Goal: Transaction & Acquisition: Book appointment/travel/reservation

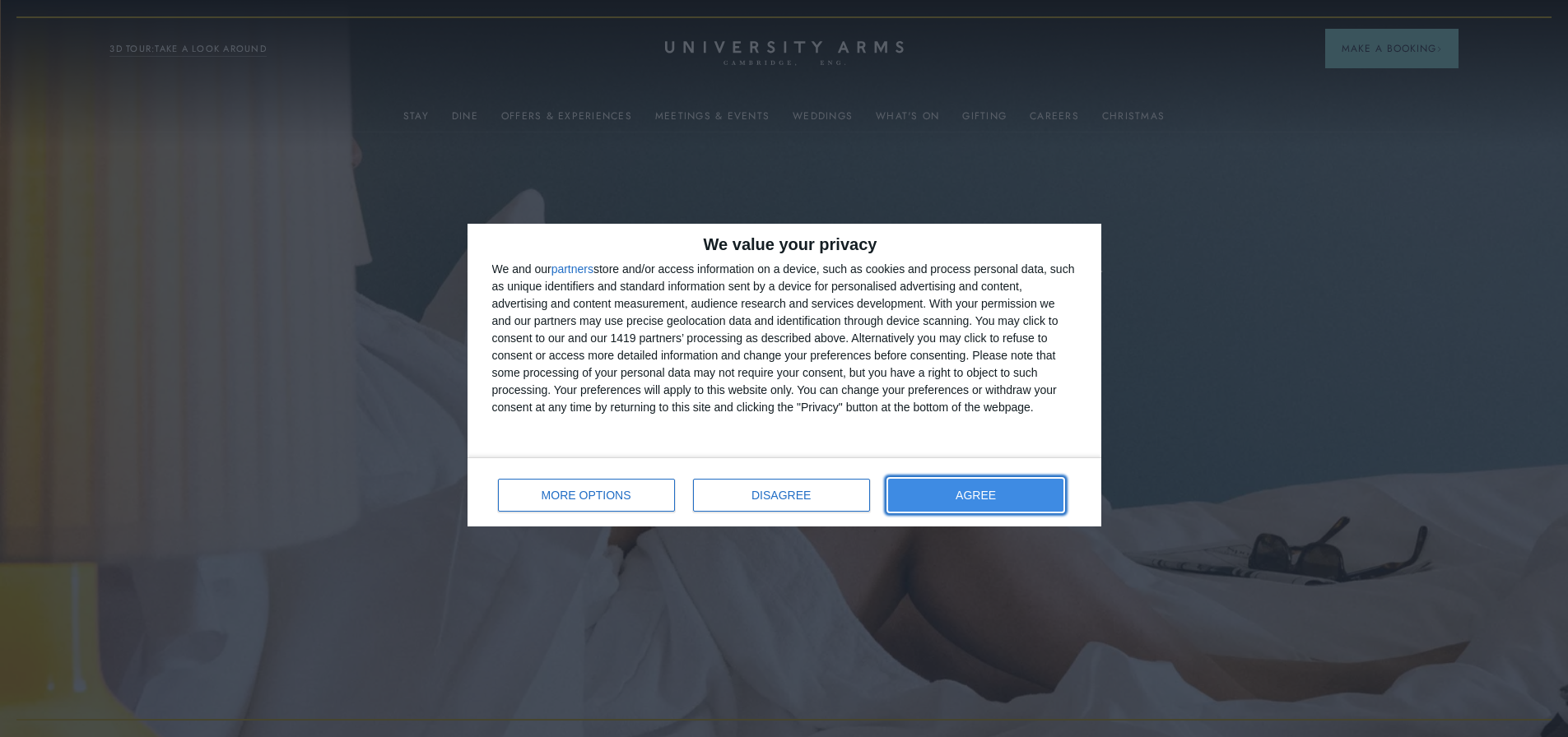
click at [934, 491] on button "AGREE" at bounding box center [976, 495] width 176 height 33
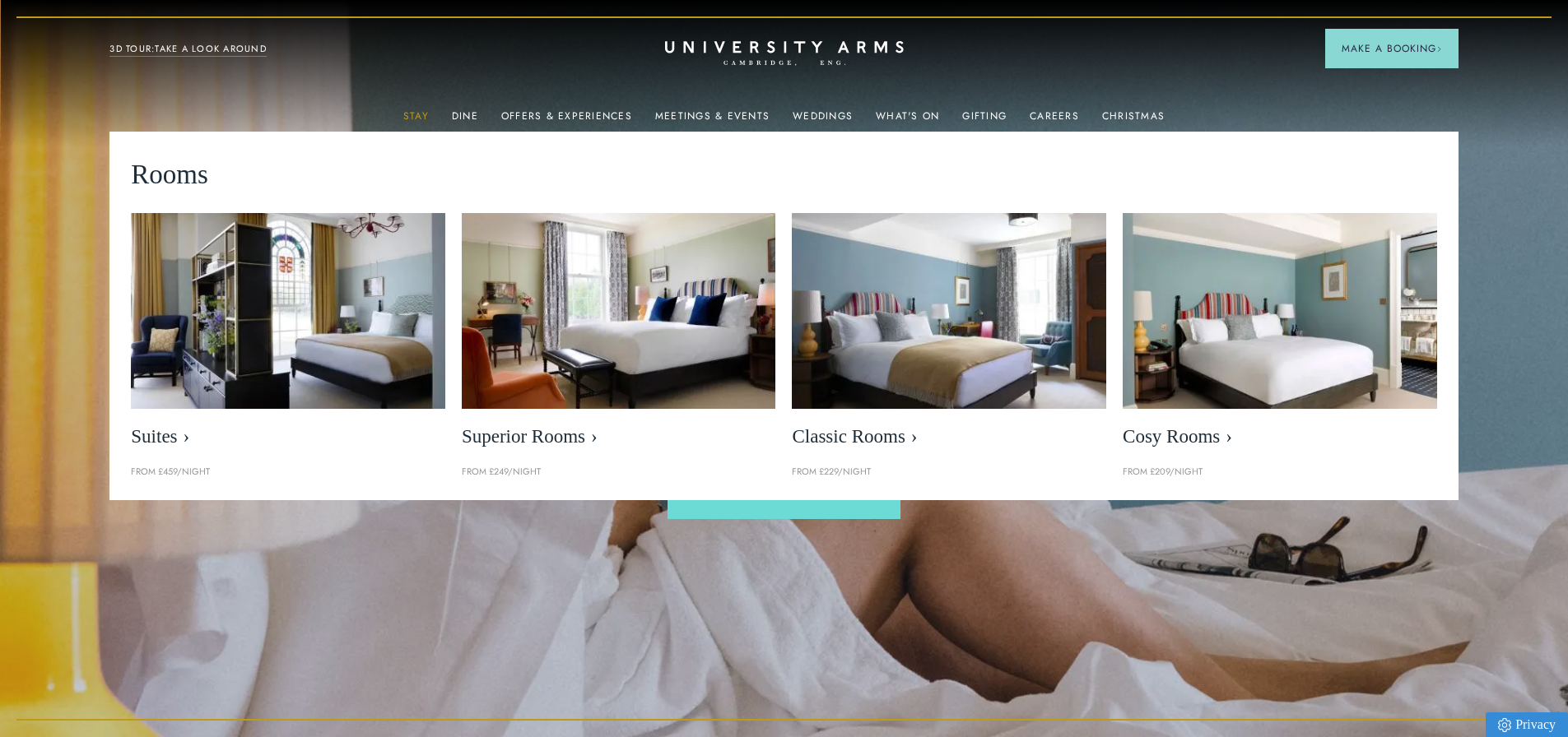
click at [423, 112] on link "Stay" at bounding box center [416, 121] width 26 height 22
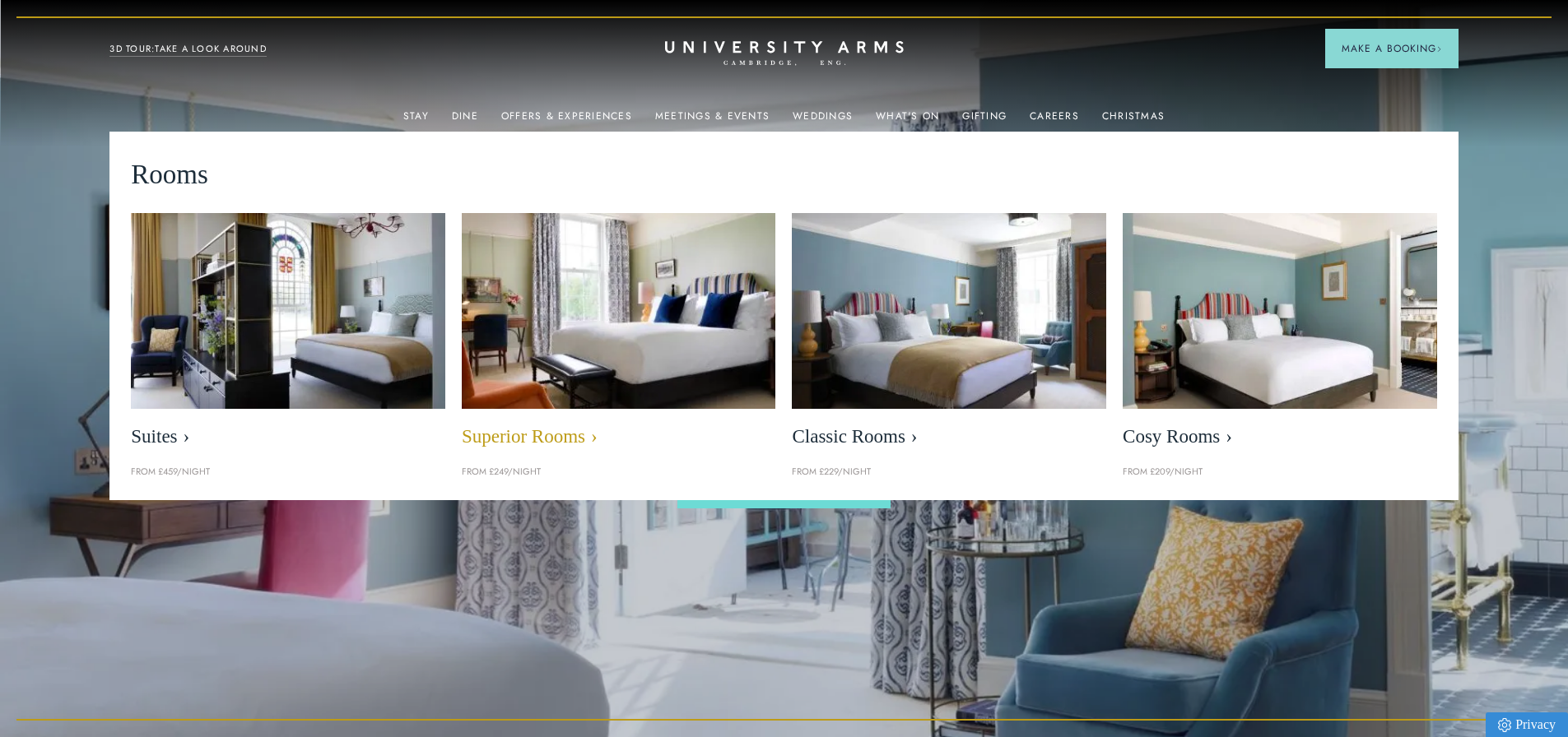
click at [567, 438] on span "Superior Rooms" at bounding box center [619, 436] width 315 height 23
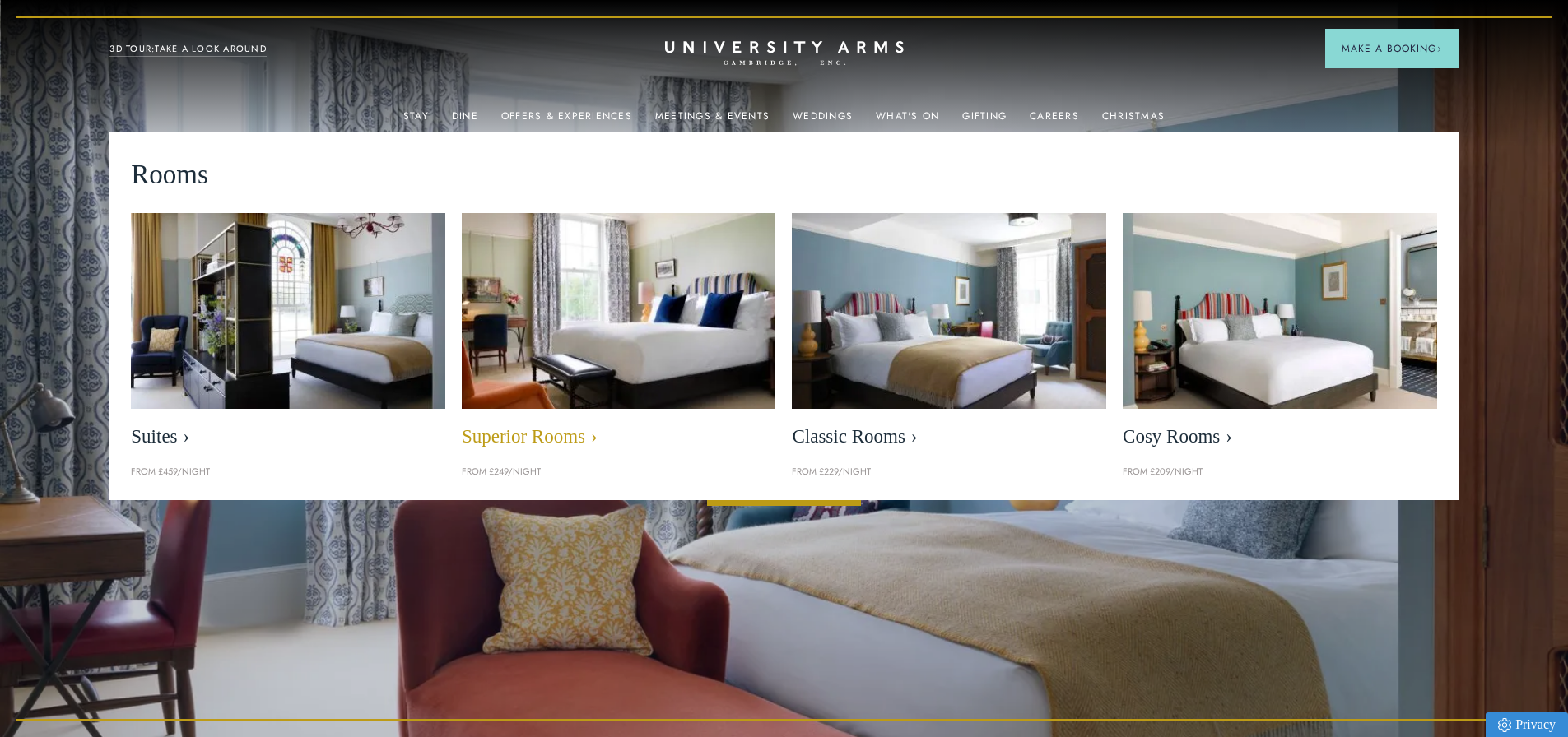
click at [534, 411] on link "Superior Rooms" at bounding box center [619, 335] width 315 height 243
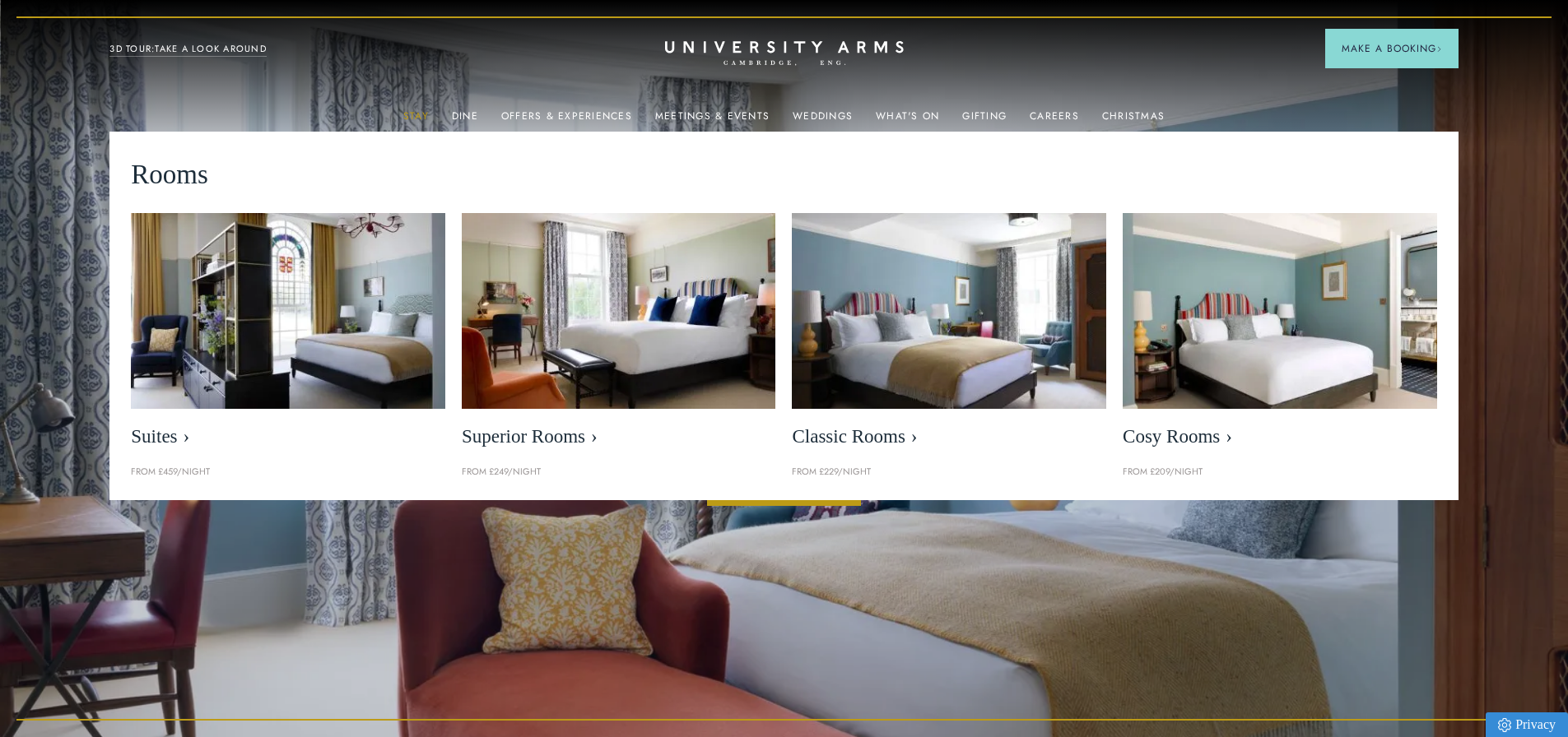
click at [429, 117] on link "Stay" at bounding box center [416, 121] width 26 height 22
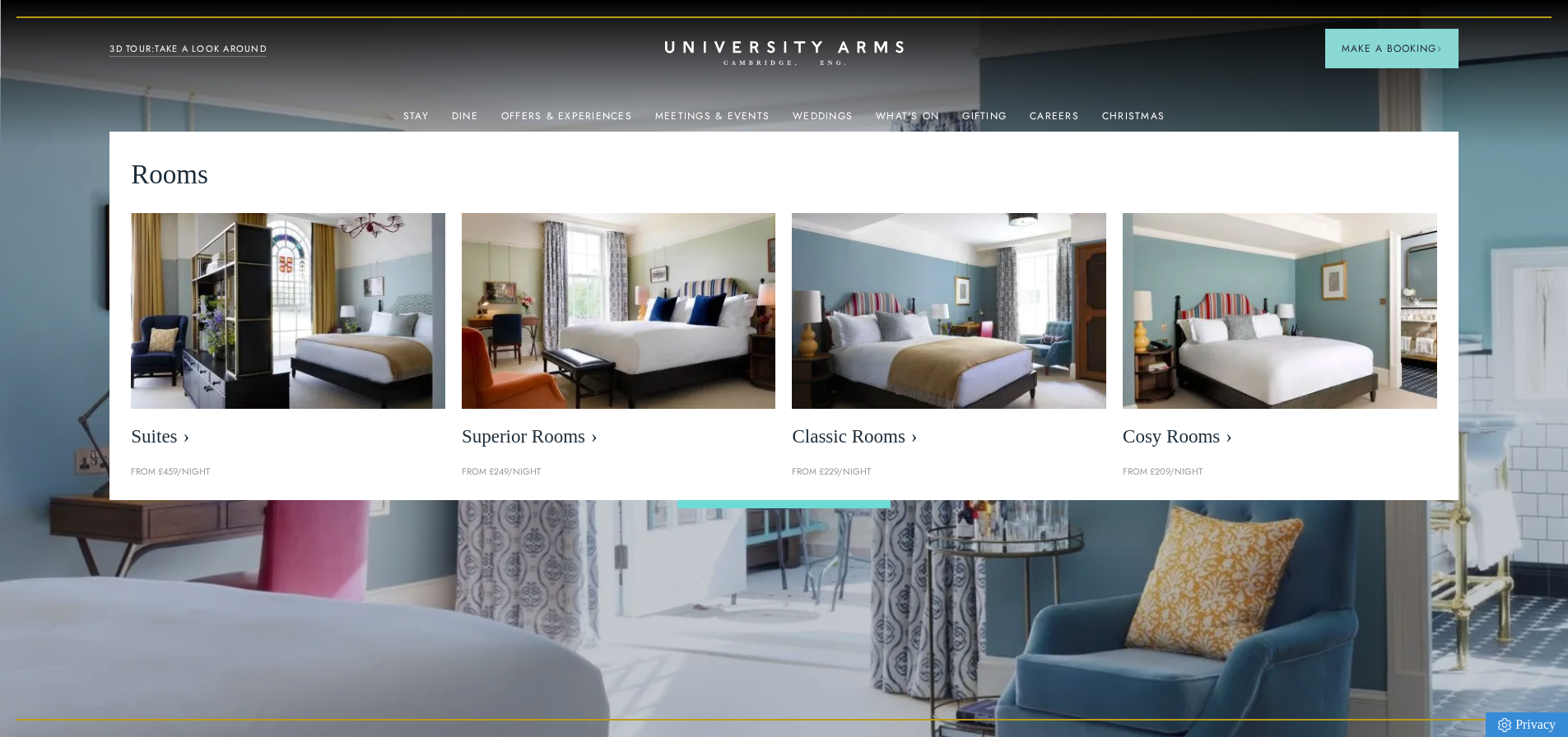
click at [448, 573] on img at bounding box center [784, 368] width 1568 height 737
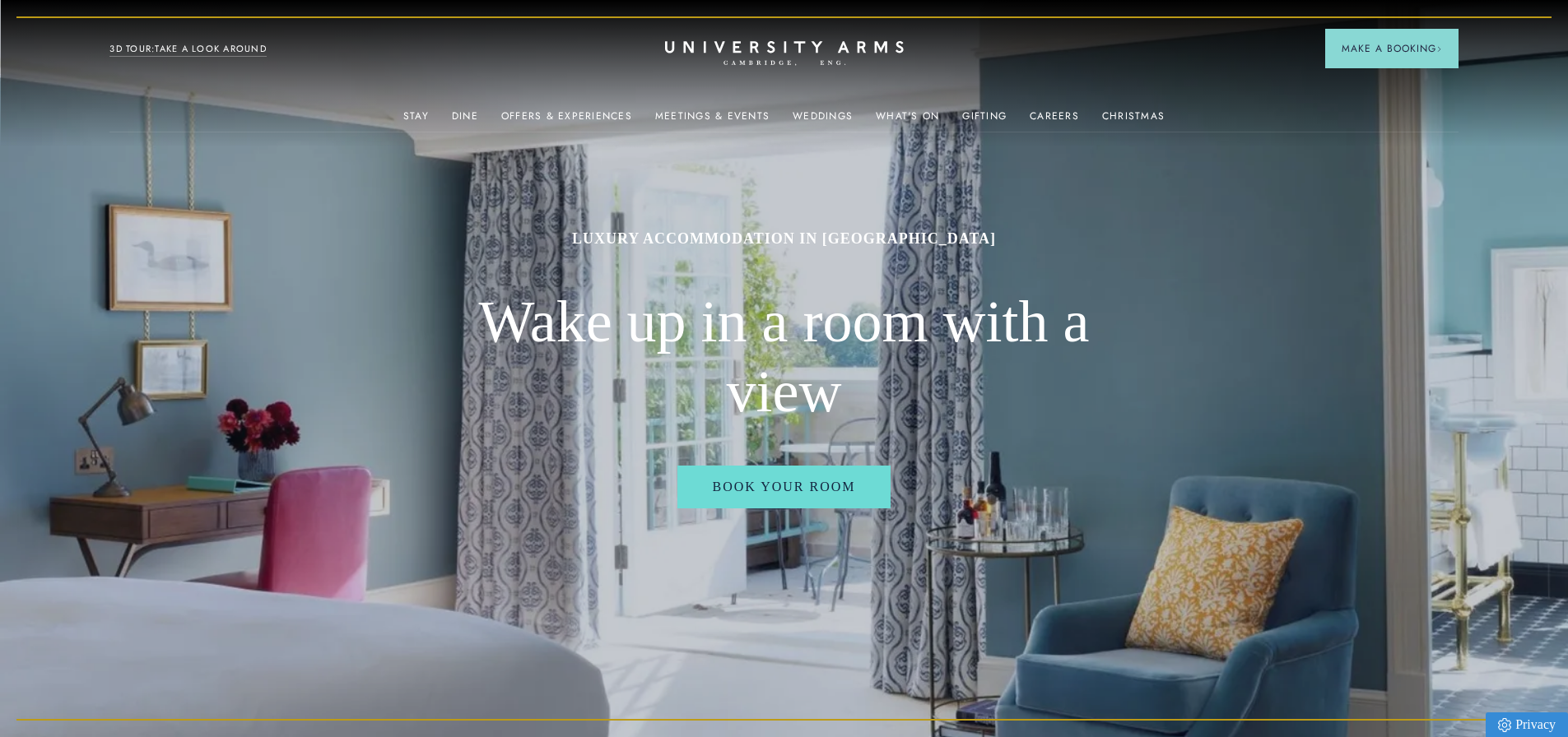
click at [788, 38] on div "Stay Suites Superior Rooms Classic Rooms Cosy Rooms Dine Restaurant Bar Afterno…" at bounding box center [783, 48] width 1348 height 20
click at [788, 41] on icon "CAMBRIDGE’S LEADING LUXURY HOTEL SINCE [DATE]" at bounding box center [784, 53] width 232 height 25
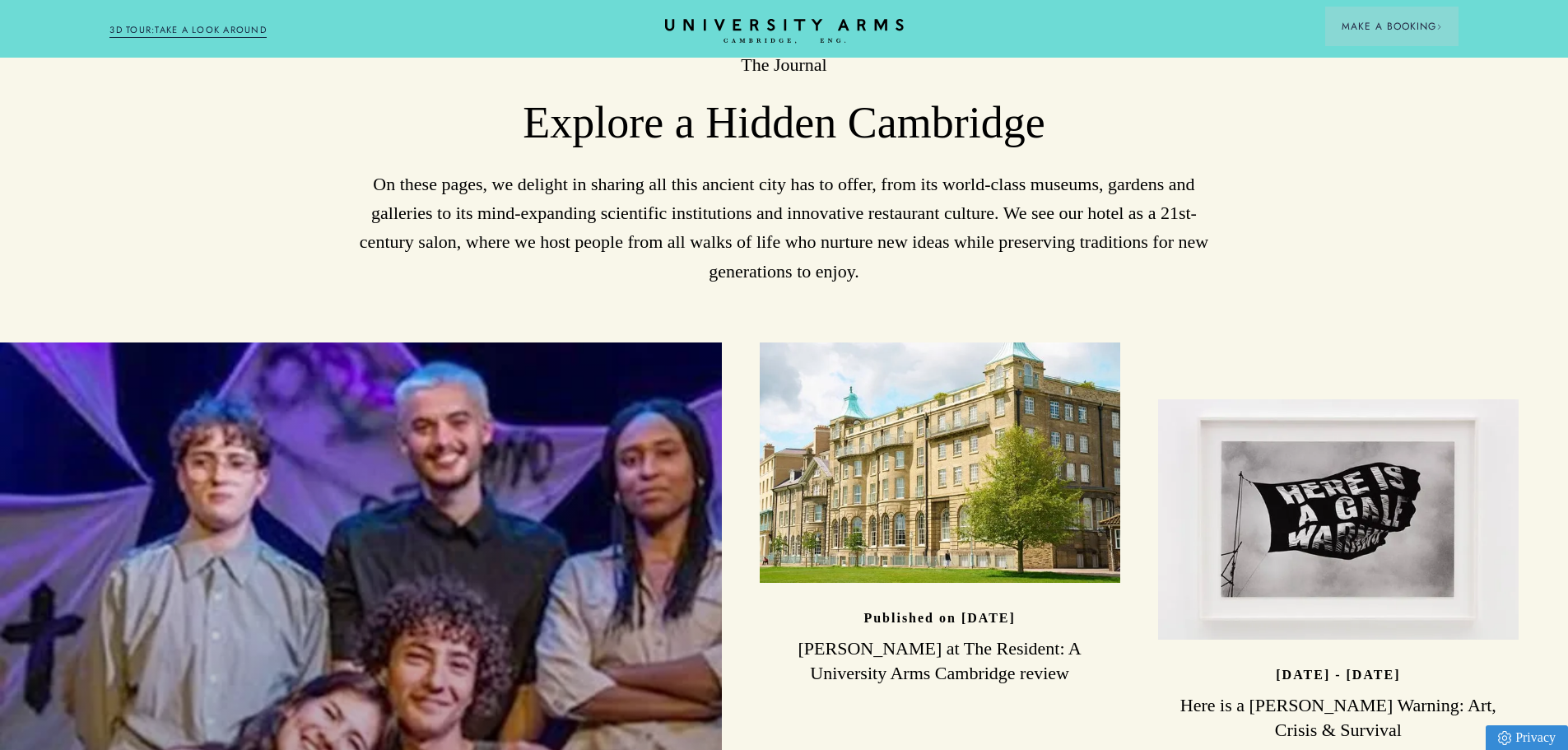
scroll to position [3932, 0]
